Goal: Task Accomplishment & Management: Manage account settings

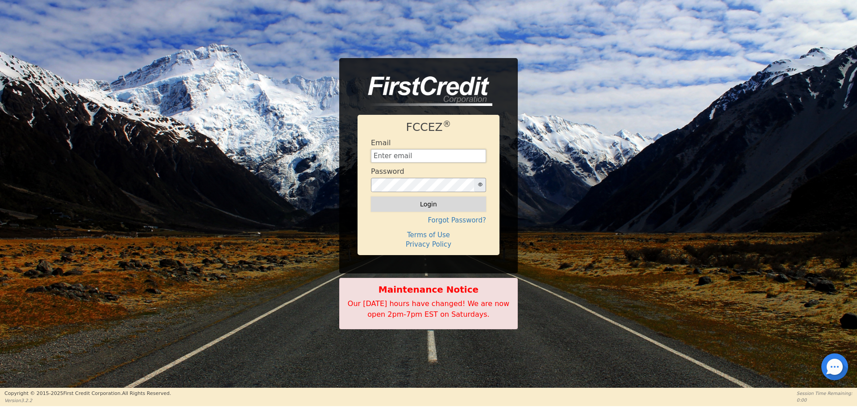
type input "[EMAIL_ADDRESS][DOMAIN_NAME]"
click at [463, 205] on button "Login" at bounding box center [428, 204] width 115 height 15
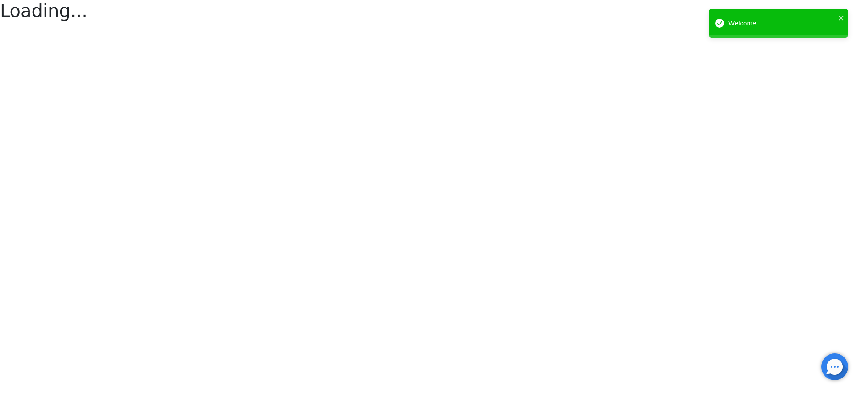
click at [463, 24] on html "Loading... Welcome" at bounding box center [428, 12] width 857 height 24
click at [463, 24] on html "Loading... Loading... Welcome" at bounding box center [428, 12] width 857 height 24
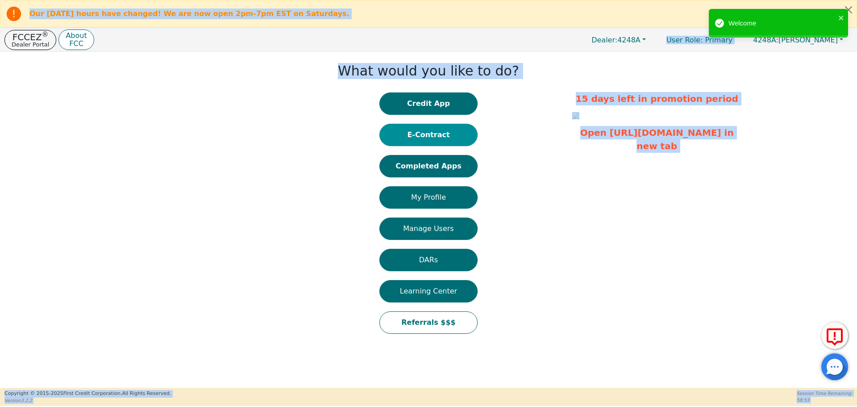
click at [430, 140] on button "E-Contract" at bounding box center [429, 135] width 98 height 22
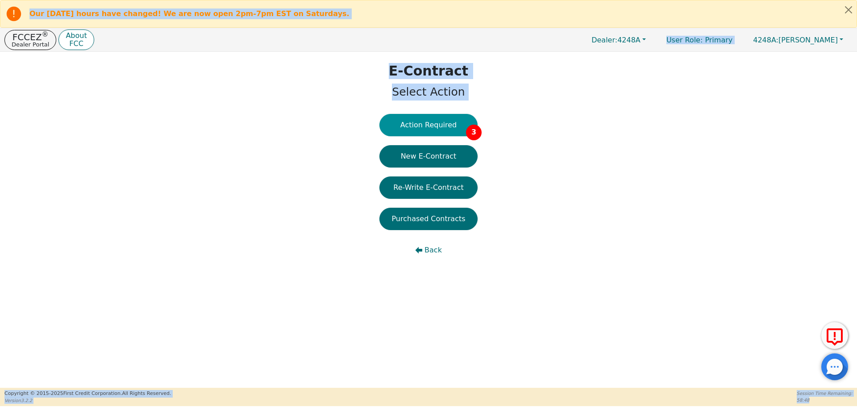
click at [422, 130] on button "Action Required 3" at bounding box center [429, 125] width 98 height 22
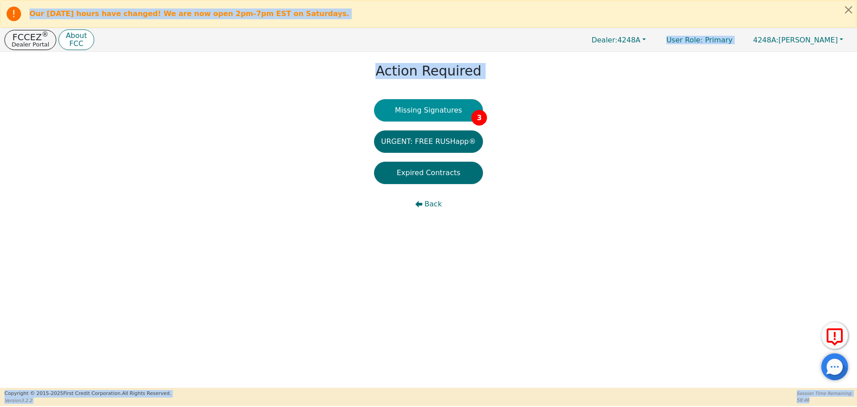
click at [419, 117] on button "Missing Signatures 3" at bounding box center [428, 110] width 109 height 22
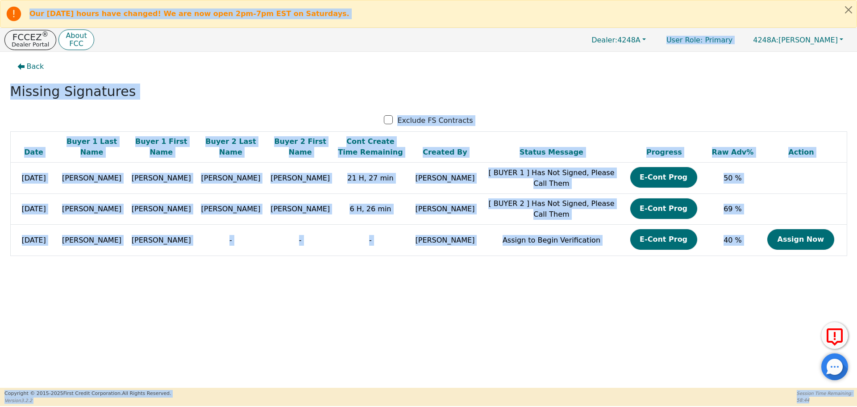
click at [532, 304] on div "Back Missing Signatures Exclude FS Contracts Date Buyer 1 Last Name Buyer 1 Fir…" at bounding box center [428, 220] width 857 height 336
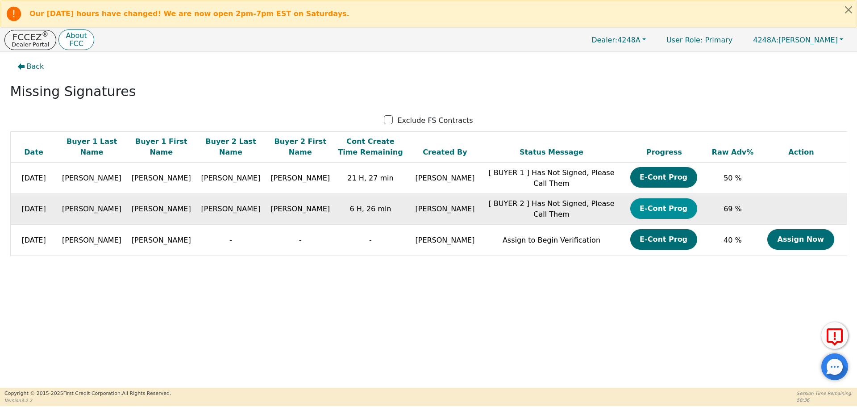
click at [654, 208] on button "E-Cont Prog" at bounding box center [664, 208] width 67 height 21
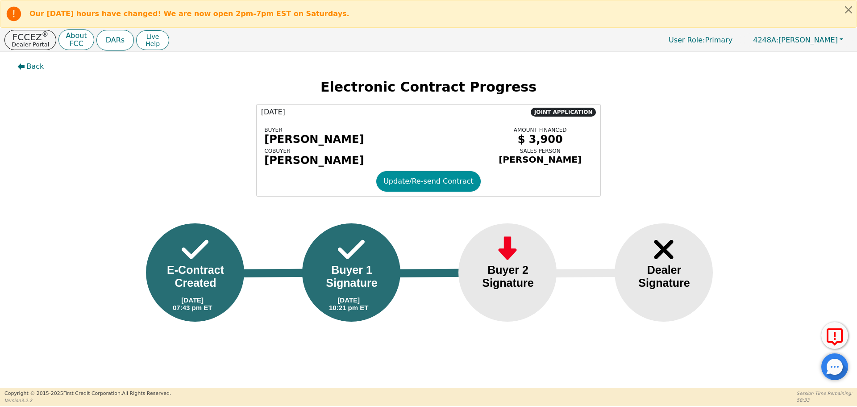
click at [419, 186] on button "Update/Re-send Contract" at bounding box center [428, 181] width 105 height 21
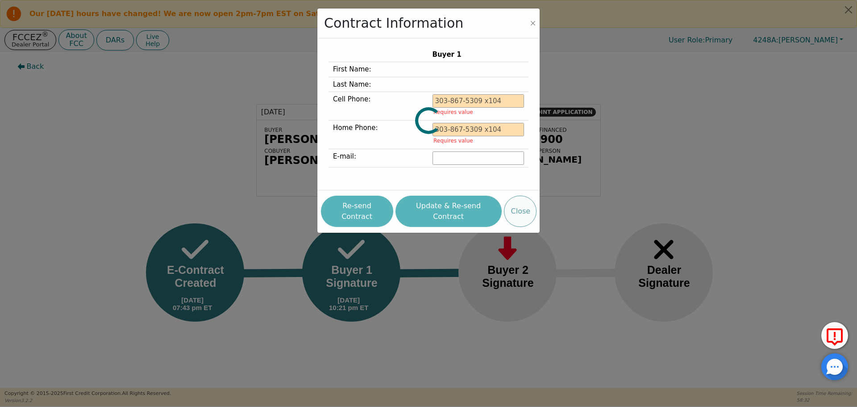
type input "[PHONE_NUMBER]"
type input "[EMAIL_ADDRESS][DOMAIN_NAME]"
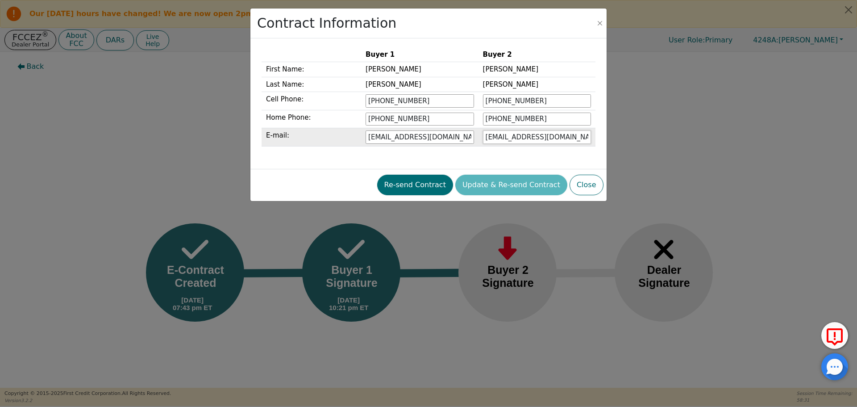
click at [529, 138] on input "[EMAIL_ADDRESS][DOMAIN_NAME]" at bounding box center [537, 136] width 108 height 13
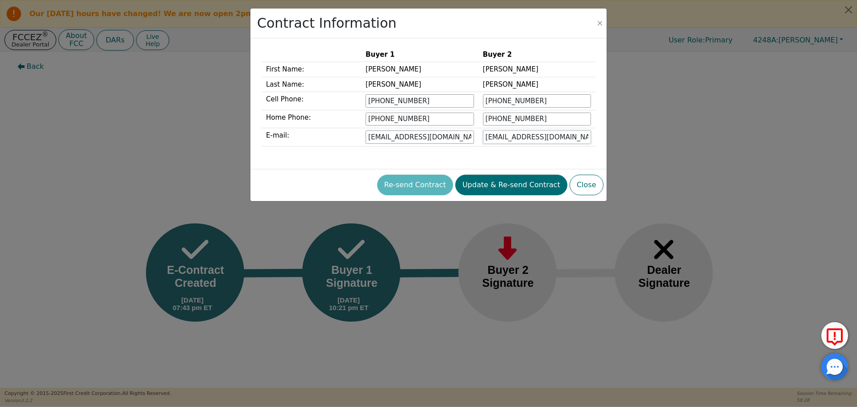
type input "[EMAIL_ADDRESS][DOMAIN_NAME]"
click at [514, 158] on div "Buyer 1 Buyer 2 First Name: [PERSON_NAME] Last Name: [PERSON_NAME] Cell Phone: …" at bounding box center [429, 103] width 334 height 113
click at [496, 182] on button "Update & Re-send Contract" at bounding box center [512, 185] width 112 height 21
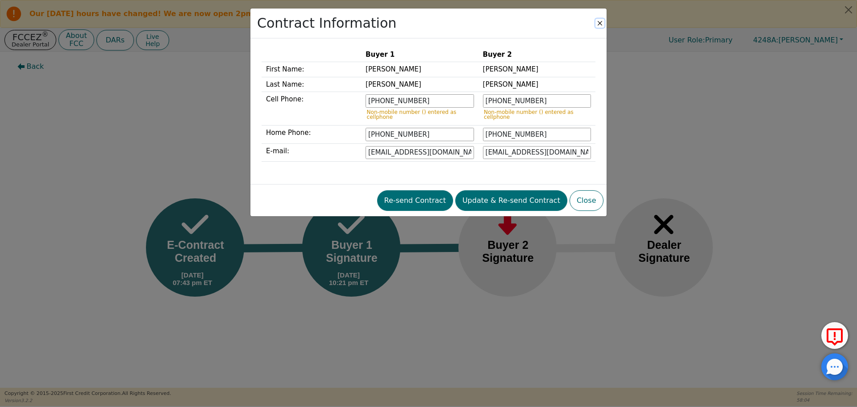
click at [598, 26] on button "Close" at bounding box center [600, 23] width 9 height 9
